Goal: Information Seeking & Learning: Learn about a topic

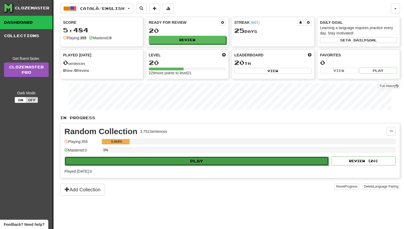
click at [161, 160] on button "Play" at bounding box center [197, 161] width 264 height 9
select select "**"
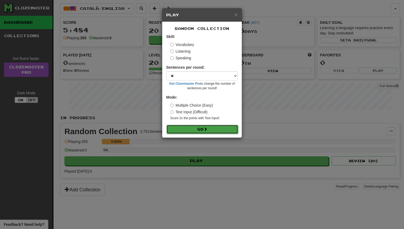
click at [182, 129] on button "Go" at bounding box center [203, 129] width 72 height 9
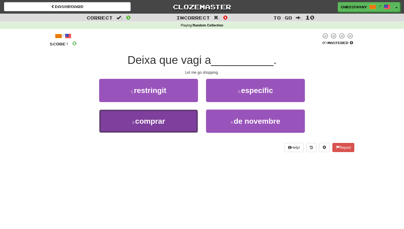
click at [191, 119] on button "3 . comprar" at bounding box center [148, 121] width 99 height 23
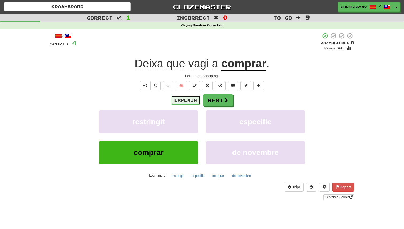
click at [189, 104] on button "Explain" at bounding box center [185, 100] width 29 height 9
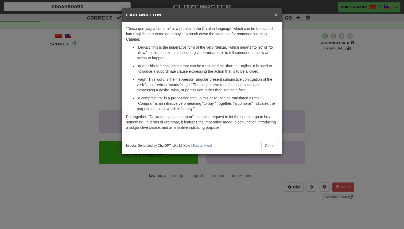
click at [277, 16] on span "×" at bounding box center [276, 15] width 3 height 6
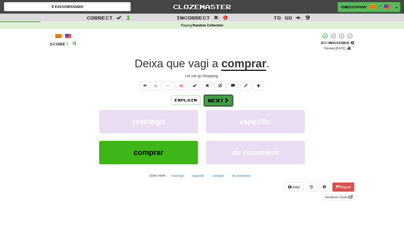
click at [223, 100] on button "Next" at bounding box center [219, 100] width 30 height 12
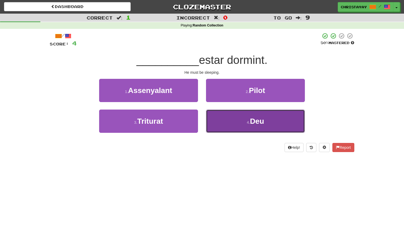
click at [227, 117] on button "4 . Deu" at bounding box center [255, 121] width 99 height 23
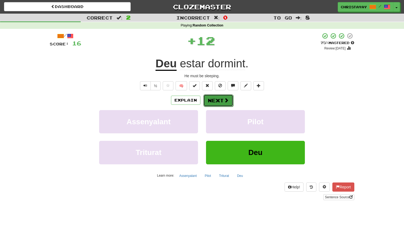
click at [221, 102] on button "Next" at bounding box center [219, 100] width 30 height 12
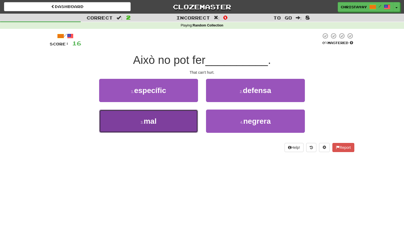
click at [186, 115] on button "3 . mal" at bounding box center [148, 121] width 99 height 23
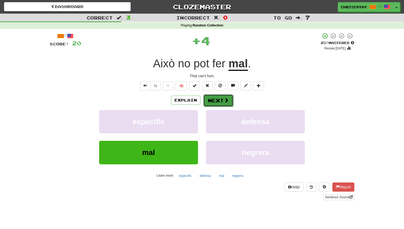
click at [224, 105] on button "Next" at bounding box center [219, 100] width 30 height 12
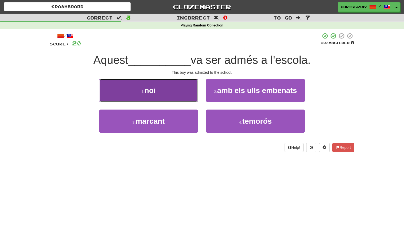
click at [194, 96] on button "1 . noi" at bounding box center [148, 90] width 99 height 23
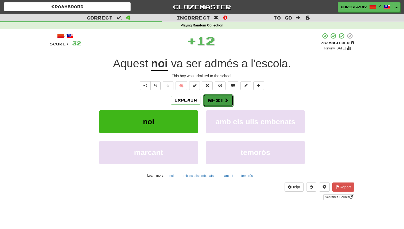
click at [208, 101] on button "Next" at bounding box center [219, 100] width 30 height 12
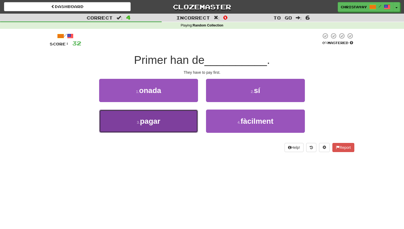
click at [177, 131] on button "3 . pagar" at bounding box center [148, 121] width 99 height 23
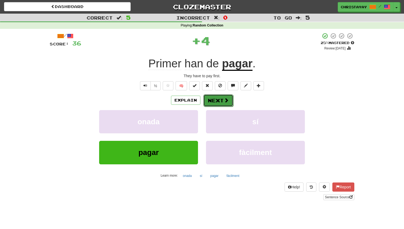
click at [214, 101] on button "Next" at bounding box center [219, 100] width 30 height 12
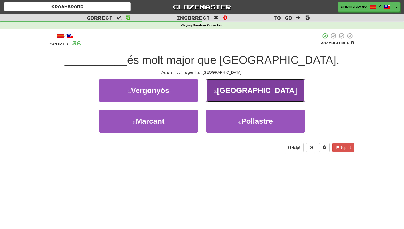
click at [224, 97] on button "2 . Àsia" at bounding box center [255, 90] width 99 height 23
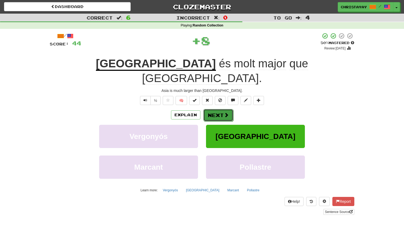
click at [220, 109] on button "Next" at bounding box center [219, 115] width 30 height 12
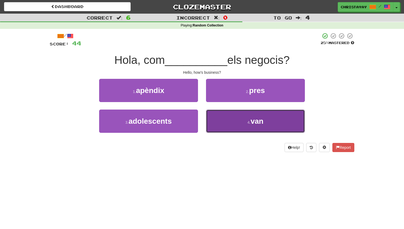
click at [217, 118] on button "4 . van" at bounding box center [255, 121] width 99 height 23
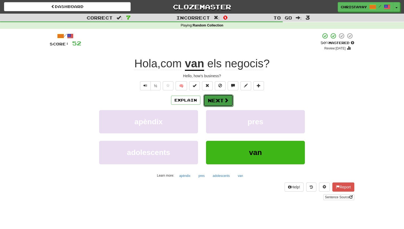
click at [217, 101] on button "Next" at bounding box center [219, 100] width 30 height 12
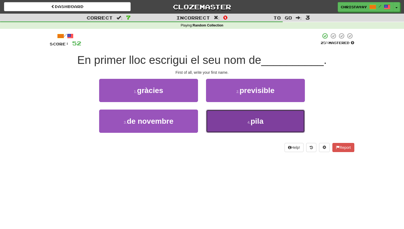
click at [235, 122] on button "4 . pila" at bounding box center [255, 121] width 99 height 23
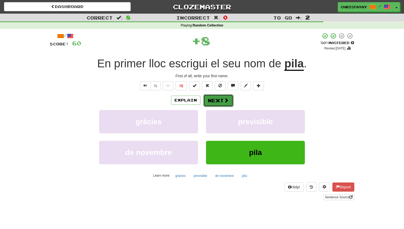
click at [224, 103] on button "Next" at bounding box center [219, 100] width 30 height 12
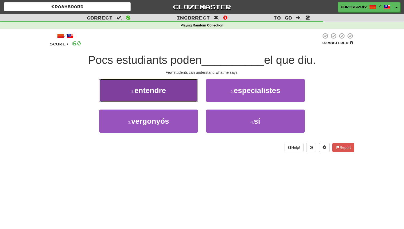
click at [181, 95] on button "1 . entendre" at bounding box center [148, 90] width 99 height 23
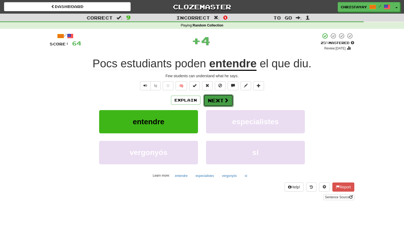
click at [211, 100] on button "Next" at bounding box center [219, 100] width 30 height 12
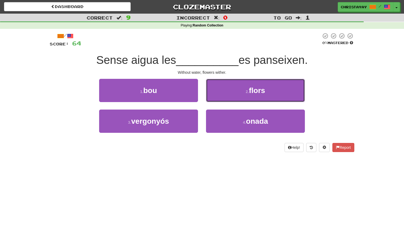
click at [211, 100] on button "2 . flors" at bounding box center [255, 90] width 99 height 23
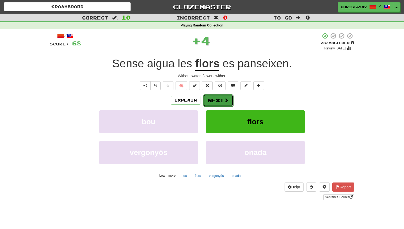
click at [211, 101] on button "Next" at bounding box center [219, 100] width 30 height 12
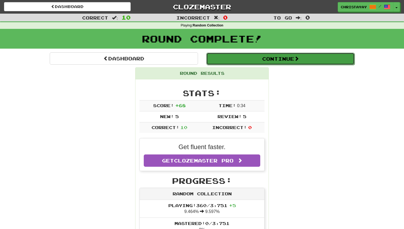
click at [226, 62] on button "Continue" at bounding box center [280, 59] width 148 height 12
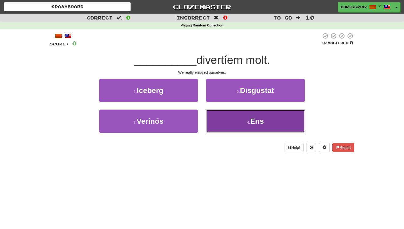
click at [225, 115] on button "4 . Ens" at bounding box center [255, 121] width 99 height 23
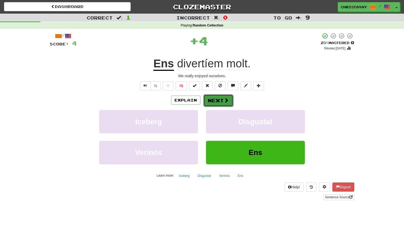
click at [215, 100] on button "Next" at bounding box center [219, 100] width 30 height 12
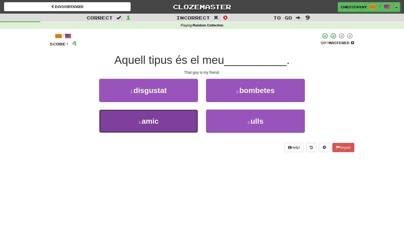
click at [187, 119] on button "3 . amic" at bounding box center [148, 121] width 99 height 23
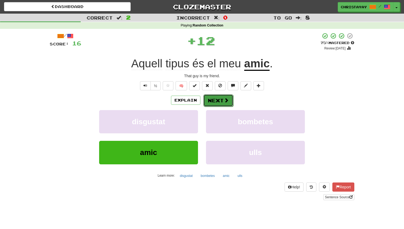
click at [206, 106] on button "Next" at bounding box center [219, 100] width 30 height 12
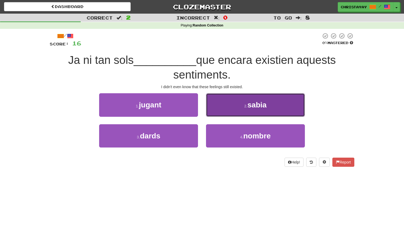
click at [214, 108] on button "2 . sabia" at bounding box center [255, 104] width 99 height 23
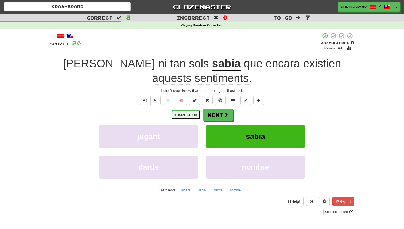
click at [181, 110] on button "Explain" at bounding box center [185, 114] width 29 height 9
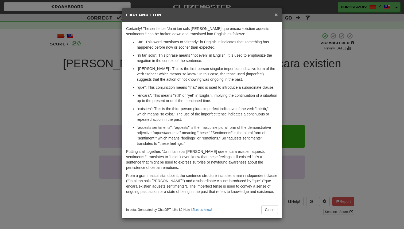
click at [277, 17] on span "×" at bounding box center [276, 15] width 3 height 6
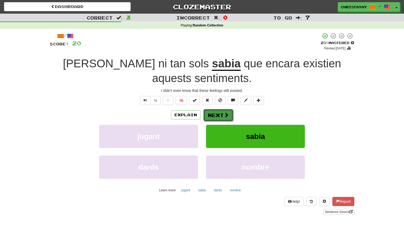
click at [227, 113] on span at bounding box center [226, 115] width 5 height 5
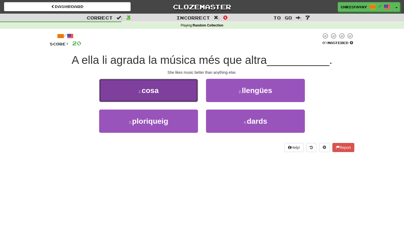
click at [192, 96] on button "1 . cosa" at bounding box center [148, 90] width 99 height 23
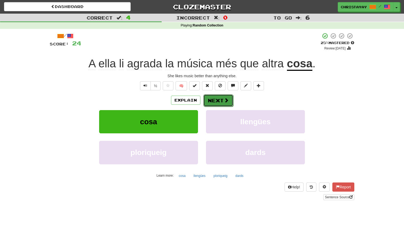
click at [218, 99] on button "Next" at bounding box center [219, 100] width 30 height 12
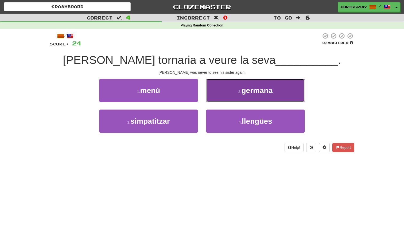
click at [219, 99] on button "2 . germana" at bounding box center [255, 90] width 99 height 23
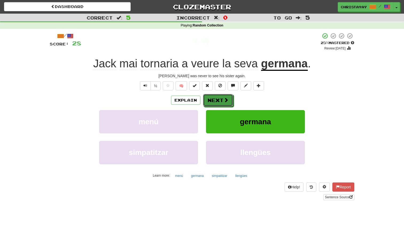
click at [219, 99] on button "Next" at bounding box center [218, 100] width 30 height 12
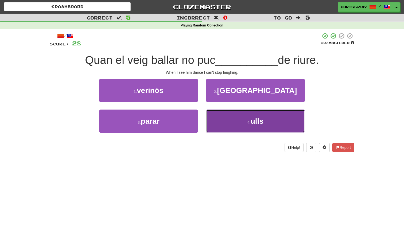
click at [210, 121] on button "4 . ulls" at bounding box center [255, 121] width 99 height 23
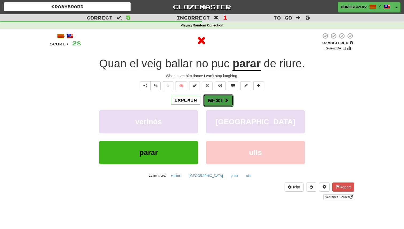
click at [214, 101] on button "Next" at bounding box center [219, 100] width 30 height 12
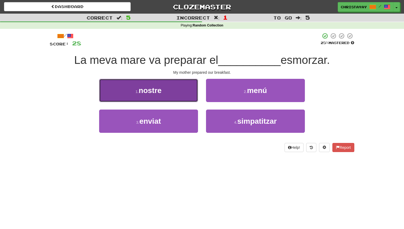
click at [183, 90] on button "1 . nostre" at bounding box center [148, 90] width 99 height 23
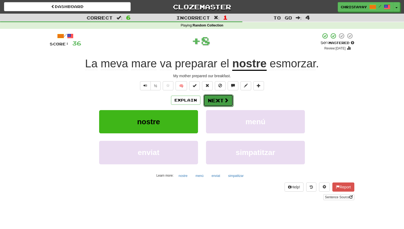
click at [207, 100] on button "Next" at bounding box center [219, 100] width 30 height 12
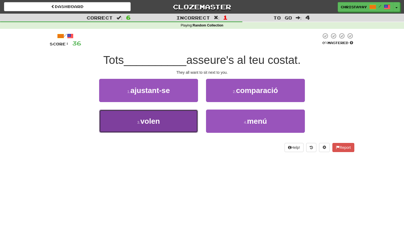
click at [190, 114] on button "3 . volen" at bounding box center [148, 121] width 99 height 23
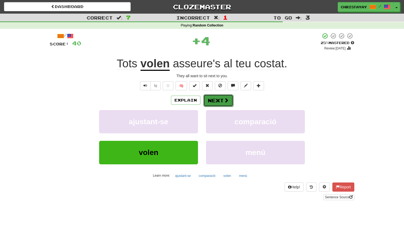
click at [209, 101] on button "Next" at bounding box center [219, 100] width 30 height 12
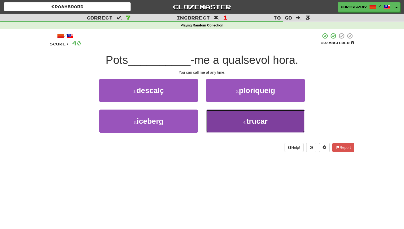
click at [218, 116] on button "4 . trucar" at bounding box center [255, 121] width 99 height 23
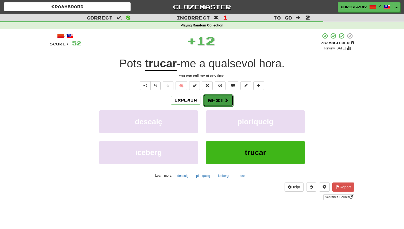
click at [216, 102] on button "Next" at bounding box center [219, 100] width 30 height 12
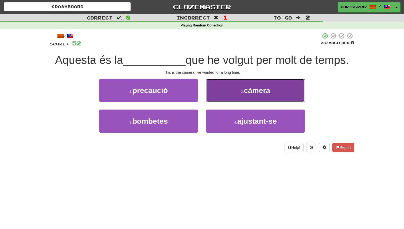
click at [224, 98] on button "2 . càmera" at bounding box center [255, 90] width 99 height 23
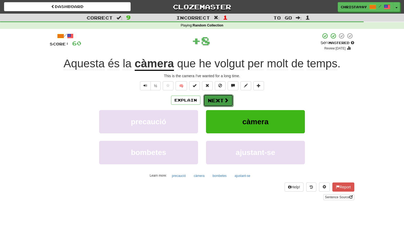
click at [224, 99] on span at bounding box center [226, 100] width 5 height 5
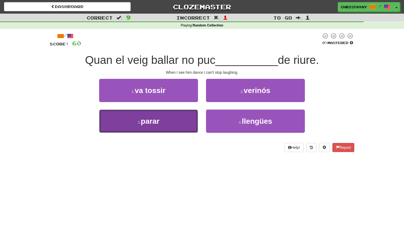
click at [192, 117] on button "3 . parar" at bounding box center [148, 121] width 99 height 23
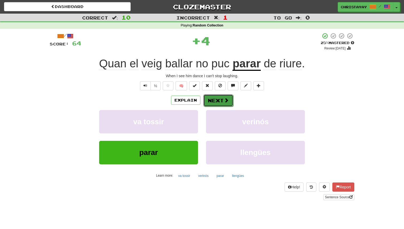
click at [212, 101] on button "Next" at bounding box center [219, 100] width 30 height 12
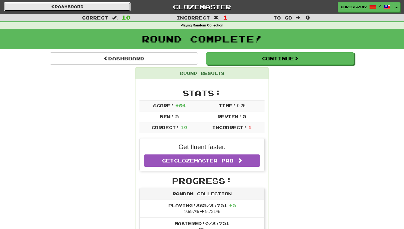
click at [114, 9] on link "Dashboard" at bounding box center [67, 6] width 127 height 9
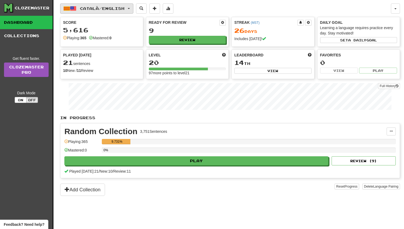
click at [114, 9] on span "Català / English" at bounding box center [102, 8] width 45 height 5
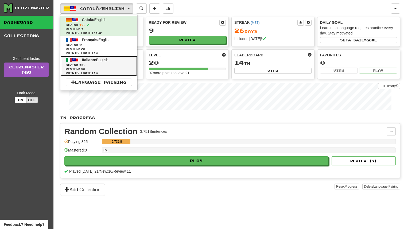
click at [98, 57] on link "Italiano / English Streak: 25 Review: 40 Points today: 0" at bounding box center [98, 66] width 77 height 20
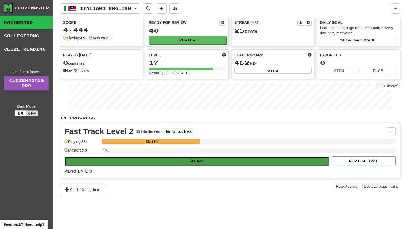
click at [181, 162] on button "Play" at bounding box center [197, 161] width 264 height 9
select select "**"
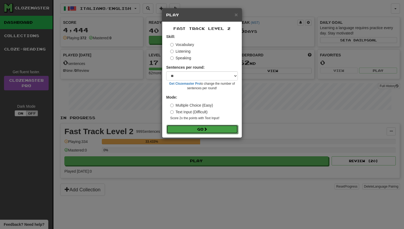
click at [195, 131] on button "Go" at bounding box center [203, 129] width 72 height 9
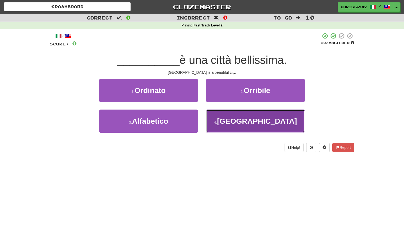
click at [212, 121] on button "4 . [GEOGRAPHIC_DATA]" at bounding box center [255, 121] width 99 height 23
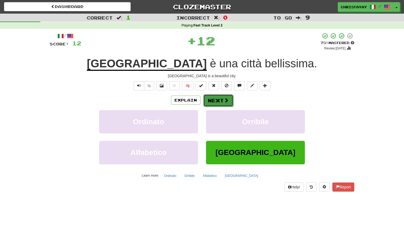
click at [214, 99] on button "Next" at bounding box center [219, 100] width 30 height 12
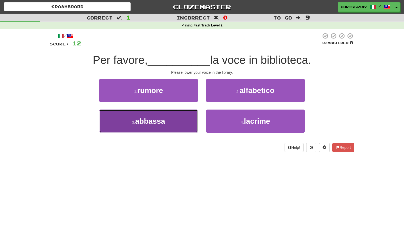
click at [188, 118] on button "3 . [GEOGRAPHIC_DATA]" at bounding box center [148, 121] width 99 height 23
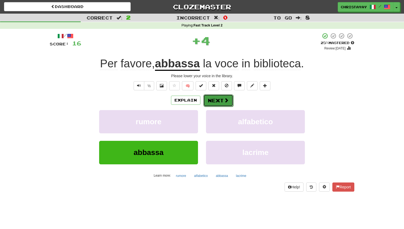
click at [213, 100] on button "Next" at bounding box center [219, 100] width 30 height 12
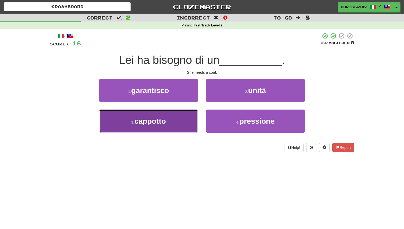
click at [190, 111] on button "3 . cappotto" at bounding box center [148, 121] width 99 height 23
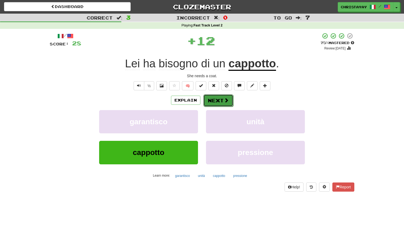
click at [214, 98] on button "Next" at bounding box center [219, 100] width 30 height 12
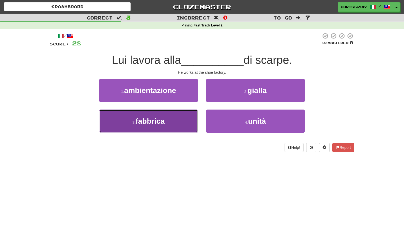
click at [191, 117] on button "3 . fabbrica" at bounding box center [148, 121] width 99 height 23
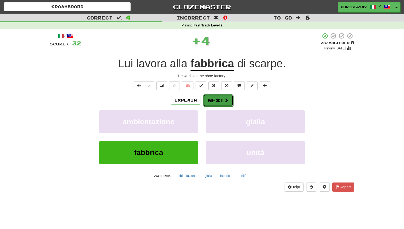
click at [219, 102] on button "Next" at bounding box center [219, 100] width 30 height 12
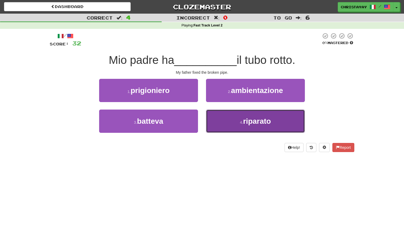
click at [208, 122] on button "4 . riparato" at bounding box center [255, 121] width 99 height 23
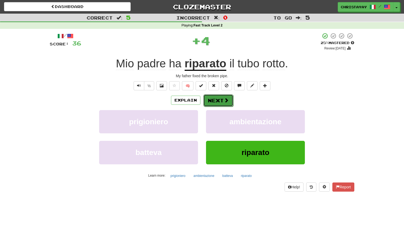
click at [209, 101] on button "Next" at bounding box center [219, 100] width 30 height 12
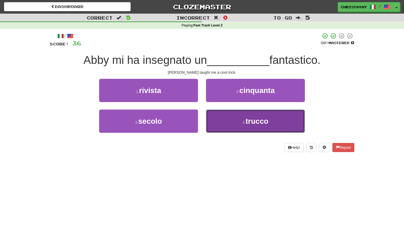
click at [214, 116] on button "4 . trucco" at bounding box center [255, 121] width 99 height 23
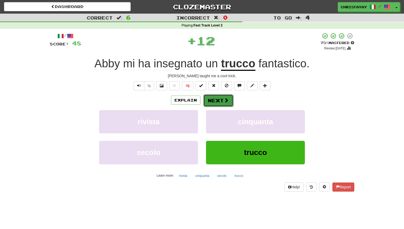
click at [211, 101] on button "Next" at bounding box center [219, 100] width 30 height 12
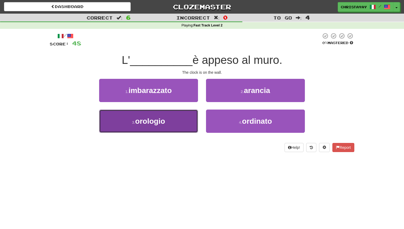
click at [185, 113] on button "3 . orologio" at bounding box center [148, 121] width 99 height 23
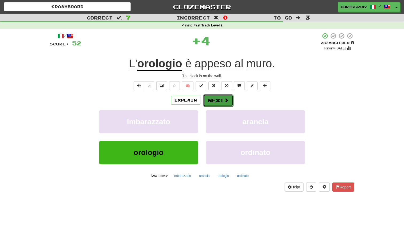
click at [209, 102] on button "Next" at bounding box center [219, 100] width 30 height 12
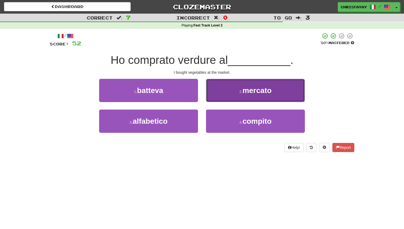
click at [215, 98] on button "2 . mercato" at bounding box center [255, 90] width 99 height 23
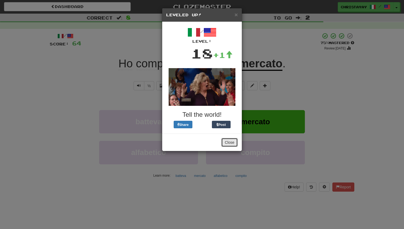
click at [229, 143] on button "Close" at bounding box center [229, 142] width 17 height 9
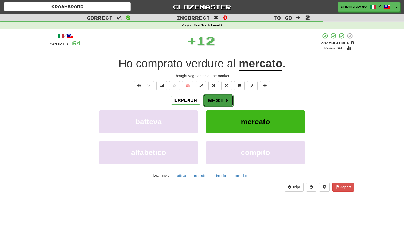
click at [222, 104] on button "Next" at bounding box center [219, 100] width 30 height 12
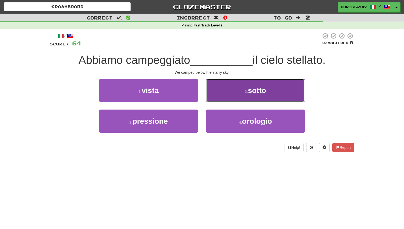
click at [215, 99] on button "2 . sotto" at bounding box center [255, 90] width 99 height 23
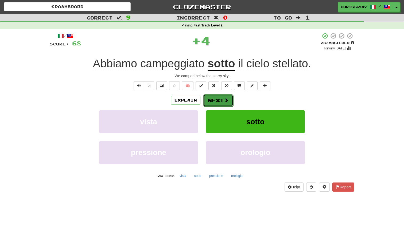
click at [215, 99] on button "Next" at bounding box center [219, 100] width 30 height 12
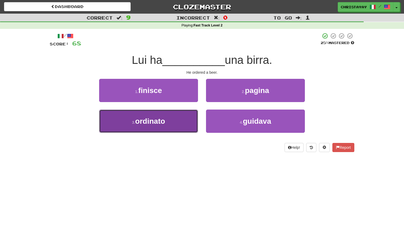
click at [186, 118] on button "3 . ordinato" at bounding box center [148, 121] width 99 height 23
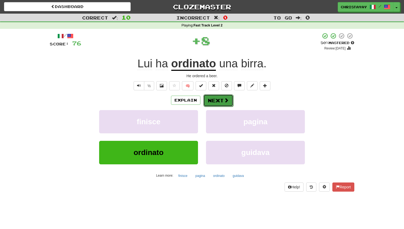
click at [205, 102] on button "Next" at bounding box center [219, 100] width 30 height 12
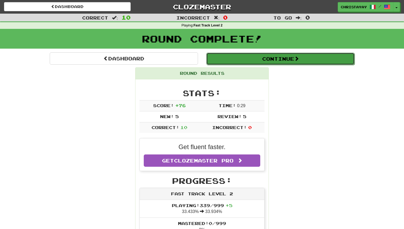
click at [221, 58] on button "Continue" at bounding box center [280, 59] width 148 height 12
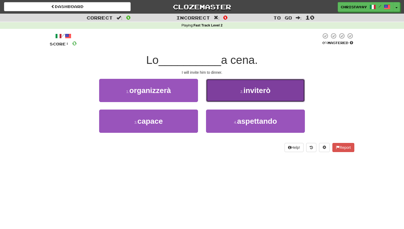
click at [209, 86] on button "2 . inviterò" at bounding box center [255, 90] width 99 height 23
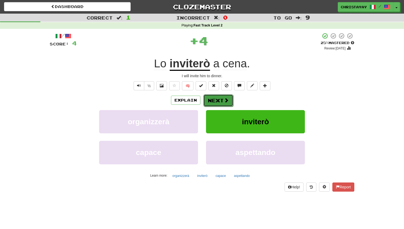
click at [208, 97] on button "Next" at bounding box center [219, 100] width 30 height 12
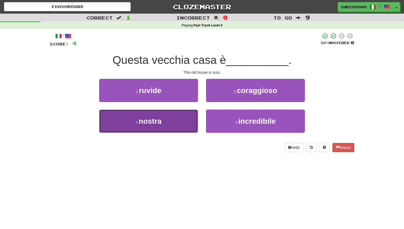
click at [175, 119] on button "3 . nostra" at bounding box center [148, 121] width 99 height 23
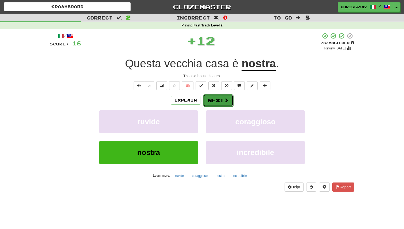
click at [207, 104] on button "Next" at bounding box center [219, 100] width 30 height 12
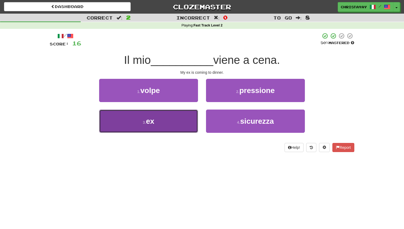
click at [188, 117] on button "3 . ex" at bounding box center [148, 121] width 99 height 23
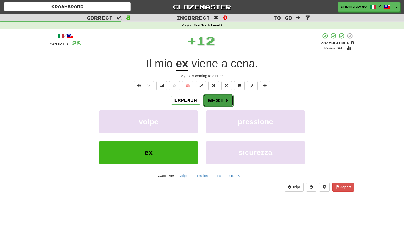
click at [208, 98] on button "Next" at bounding box center [219, 100] width 30 height 12
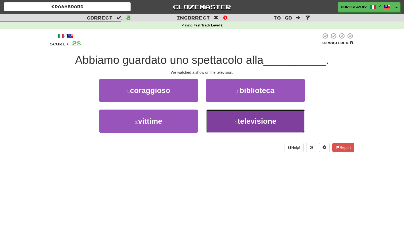
click at [211, 119] on button "4 . televisione" at bounding box center [255, 121] width 99 height 23
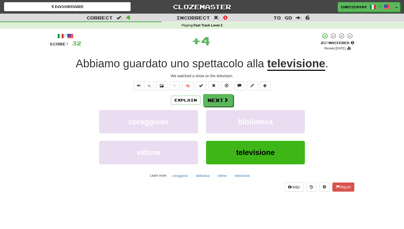
click at [209, 107] on div "Explain Next coraggioso biblioteca vittime televisione Learn more: coraggioso b…" at bounding box center [202, 137] width 305 height 86
click at [209, 102] on button "Next" at bounding box center [219, 100] width 30 height 12
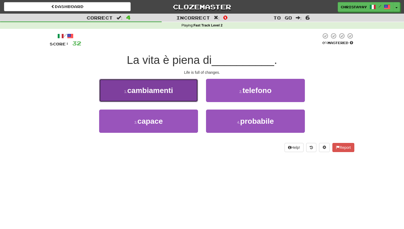
click at [181, 94] on button "1 . cambiamenti" at bounding box center [148, 90] width 99 height 23
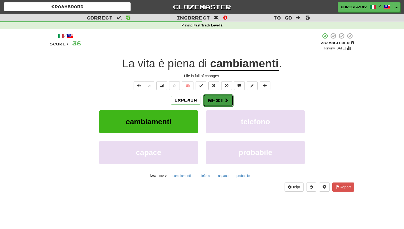
click at [212, 99] on button "Next" at bounding box center [219, 100] width 30 height 12
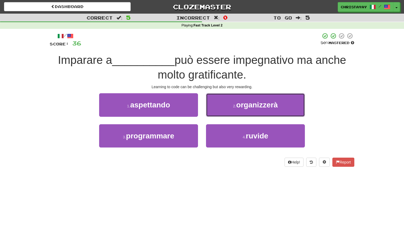
click at [212, 99] on button "2 . organizzerà" at bounding box center [255, 104] width 99 height 23
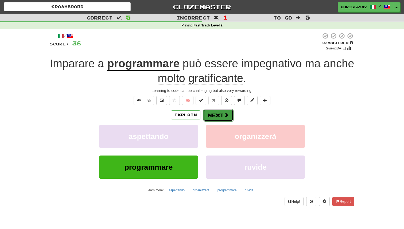
click at [212, 112] on button "Next" at bounding box center [219, 115] width 30 height 12
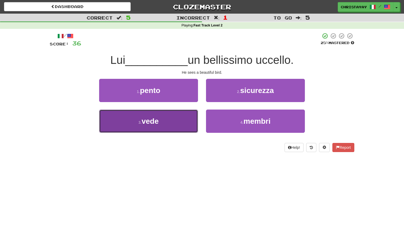
click at [197, 114] on button "3 . vede" at bounding box center [148, 121] width 99 height 23
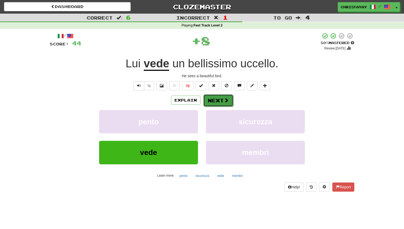
click at [215, 103] on button "Next" at bounding box center [219, 100] width 30 height 12
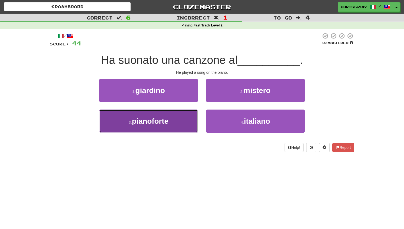
click at [182, 117] on button "3 . pianoforte" at bounding box center [148, 121] width 99 height 23
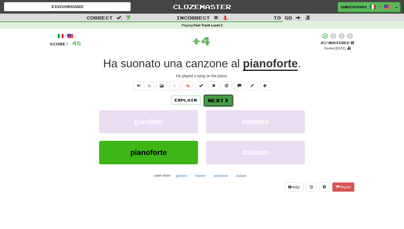
click at [216, 97] on button "Next" at bounding box center [219, 100] width 30 height 12
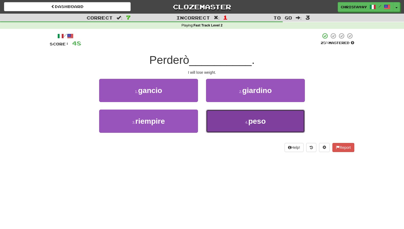
click at [218, 120] on button "4 . peso" at bounding box center [255, 121] width 99 height 23
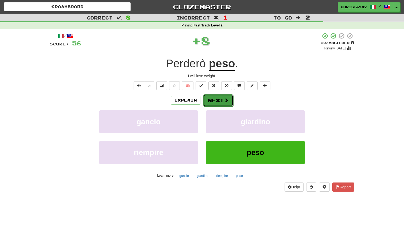
click at [216, 99] on button "Next" at bounding box center [219, 100] width 30 height 12
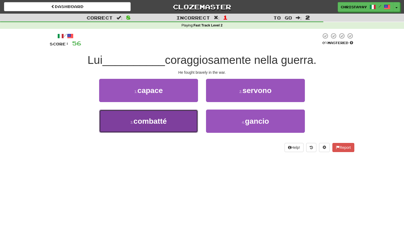
click at [186, 121] on button "3 . combatté" at bounding box center [148, 121] width 99 height 23
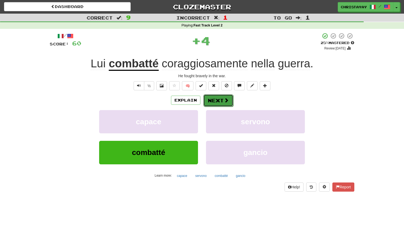
click at [209, 100] on button "Next" at bounding box center [219, 100] width 30 height 12
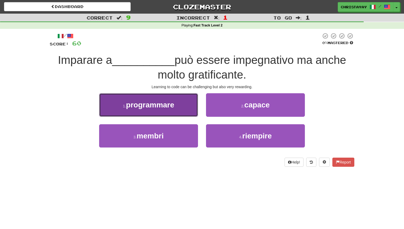
click at [196, 112] on button "1 . programmare" at bounding box center [148, 104] width 99 height 23
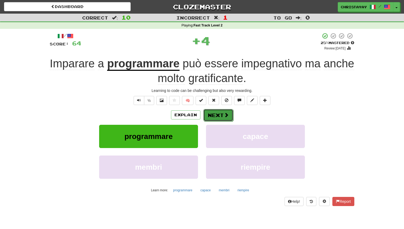
click at [223, 112] on button "Next" at bounding box center [219, 115] width 30 height 12
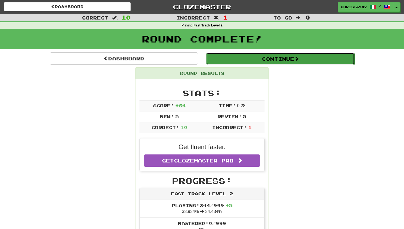
click at [228, 62] on button "Continue" at bounding box center [280, 59] width 148 height 12
